Goal: Transaction & Acquisition: Purchase product/service

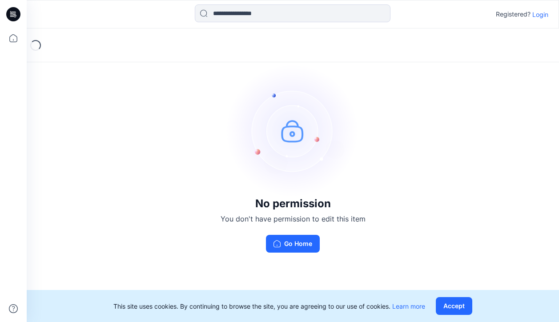
click at [537, 16] on p "Login" at bounding box center [540, 14] width 16 height 9
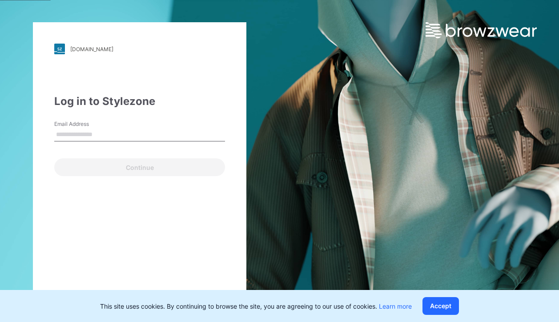
type input "**********"
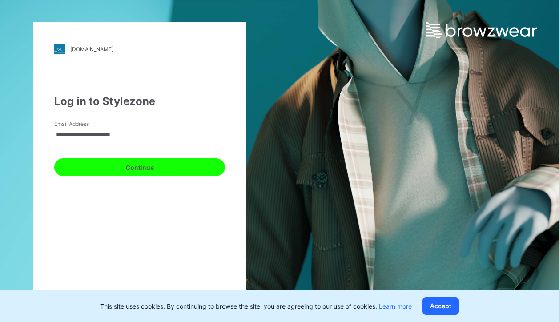
drag, startPoint x: 129, startPoint y: 169, endPoint x: 132, endPoint y: 178, distance: 9.3
click at [129, 169] on button "Continue" at bounding box center [139, 167] width 171 height 18
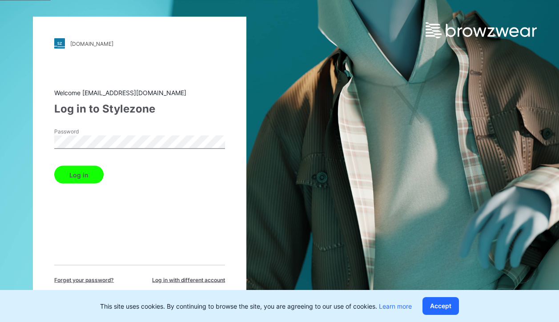
click at [79, 172] on button "Log in" at bounding box center [78, 175] width 49 height 18
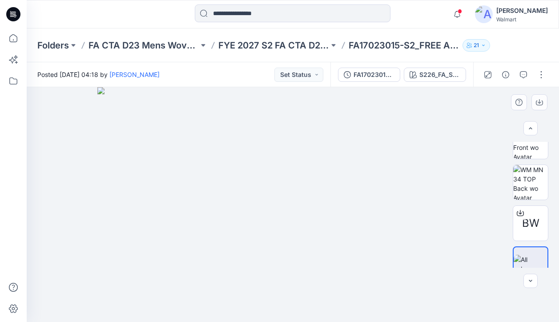
scroll to position [73, 0]
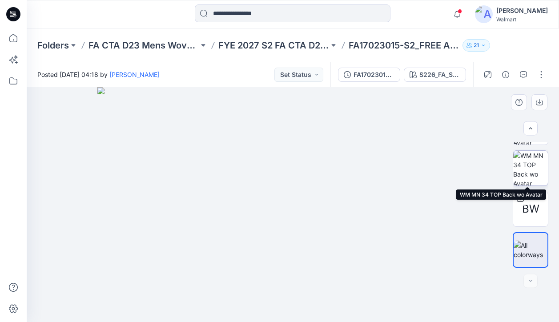
click at [530, 169] on img at bounding box center [530, 168] width 35 height 35
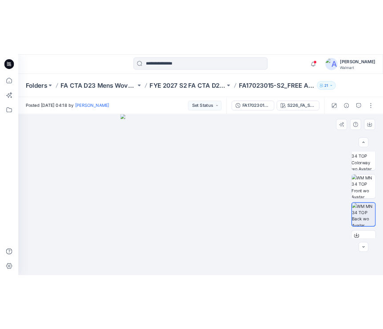
scroll to position [0, 0]
